Goal: Use online tool/utility: Utilize a website feature to perform a specific function

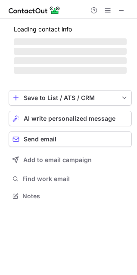
scroll to position [188, 137]
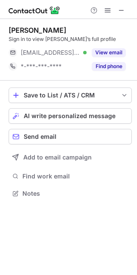
scroll to position [188, 137]
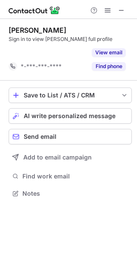
scroll to position [174, 137]
